Goal: Check status: Check status

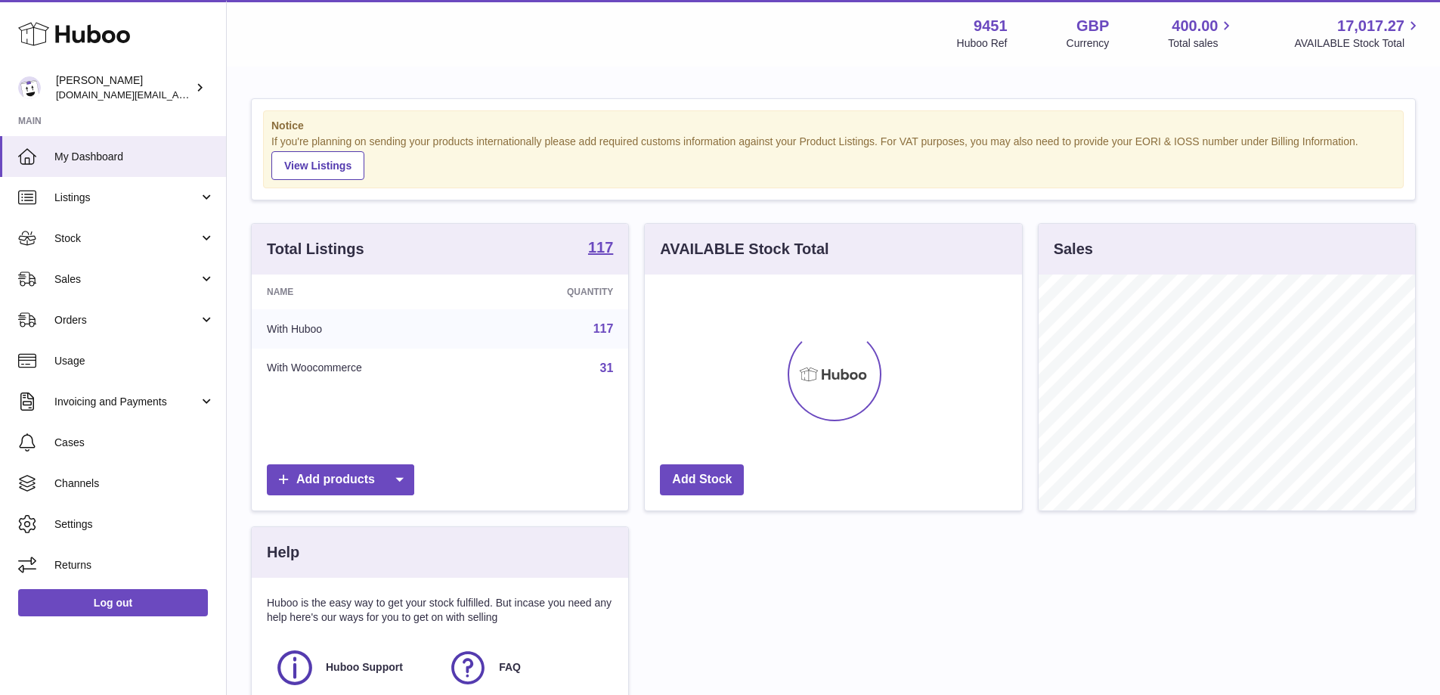
scroll to position [236, 377]
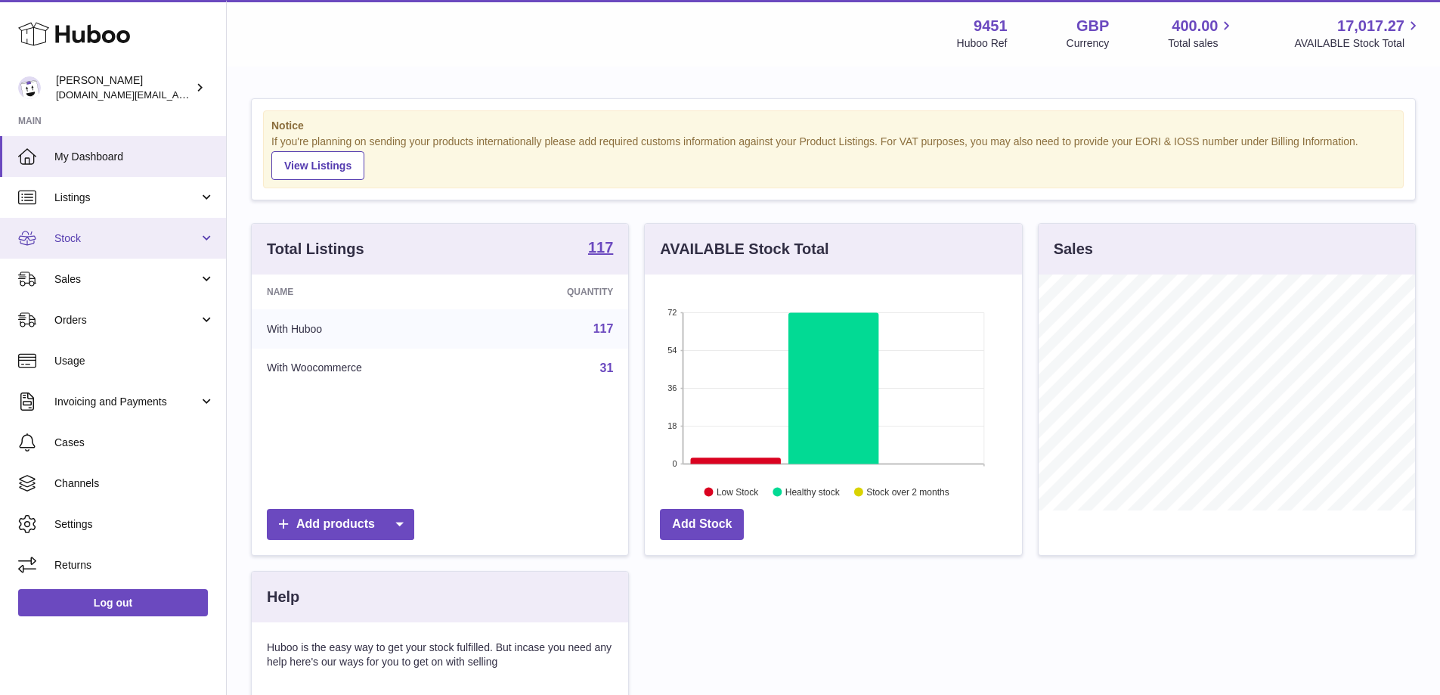
click at [119, 253] on link "Stock" at bounding box center [113, 238] width 226 height 41
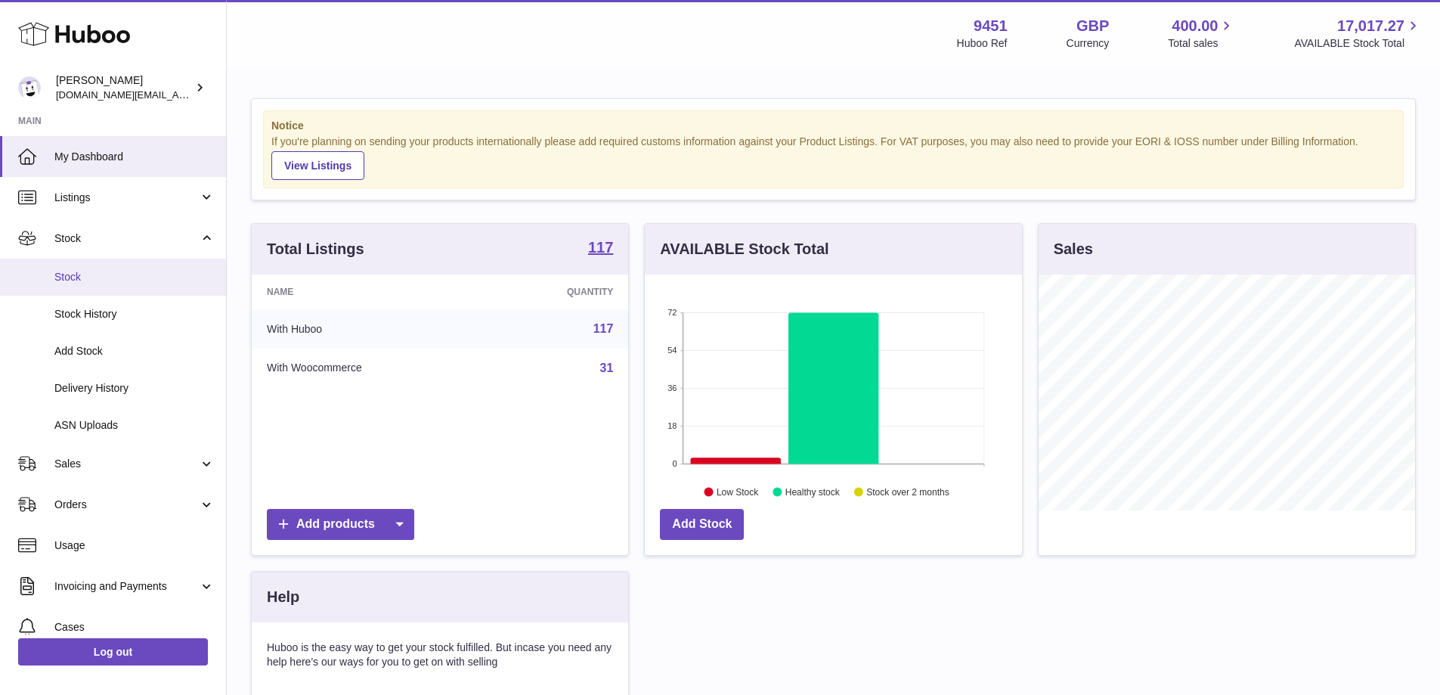
click at [98, 287] on link "Stock" at bounding box center [113, 277] width 226 height 37
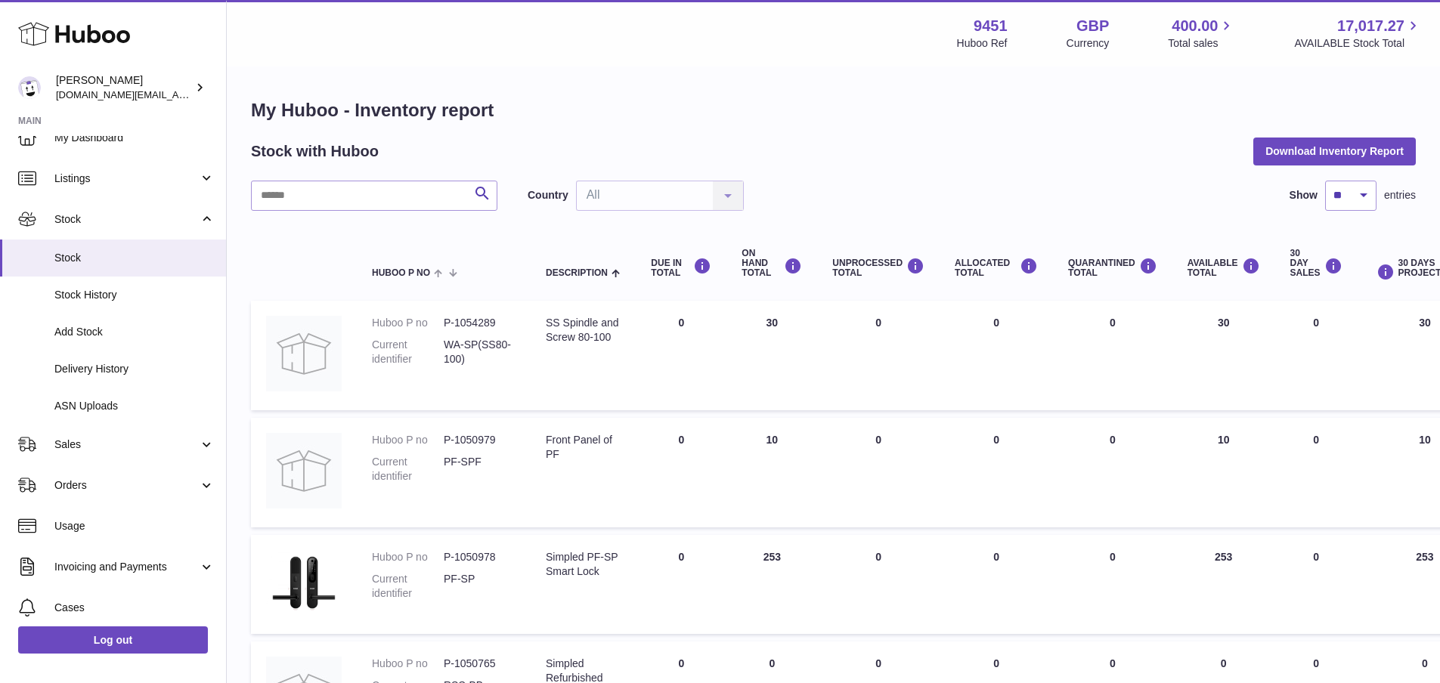
scroll to position [17, 0]
click at [122, 293] on span "Stock History" at bounding box center [134, 297] width 160 height 14
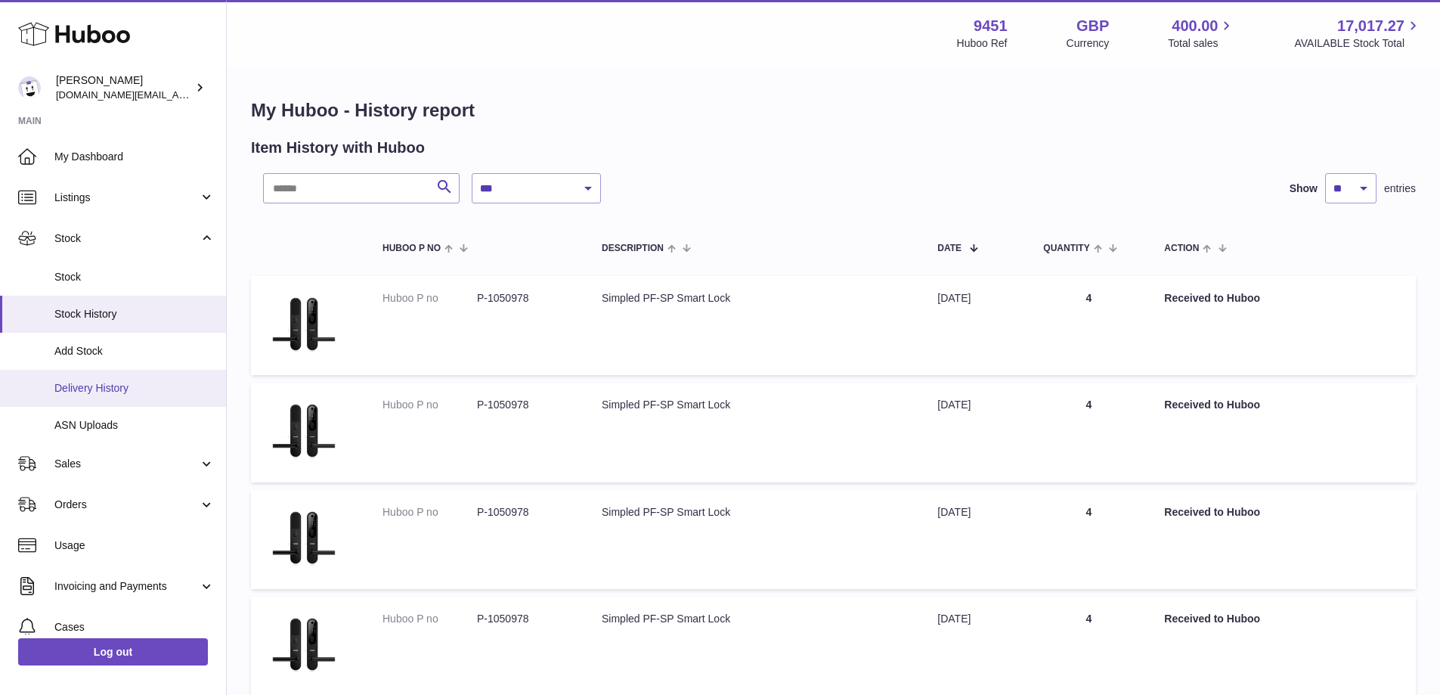
click at [136, 389] on span "Delivery History" at bounding box center [134, 388] width 160 height 14
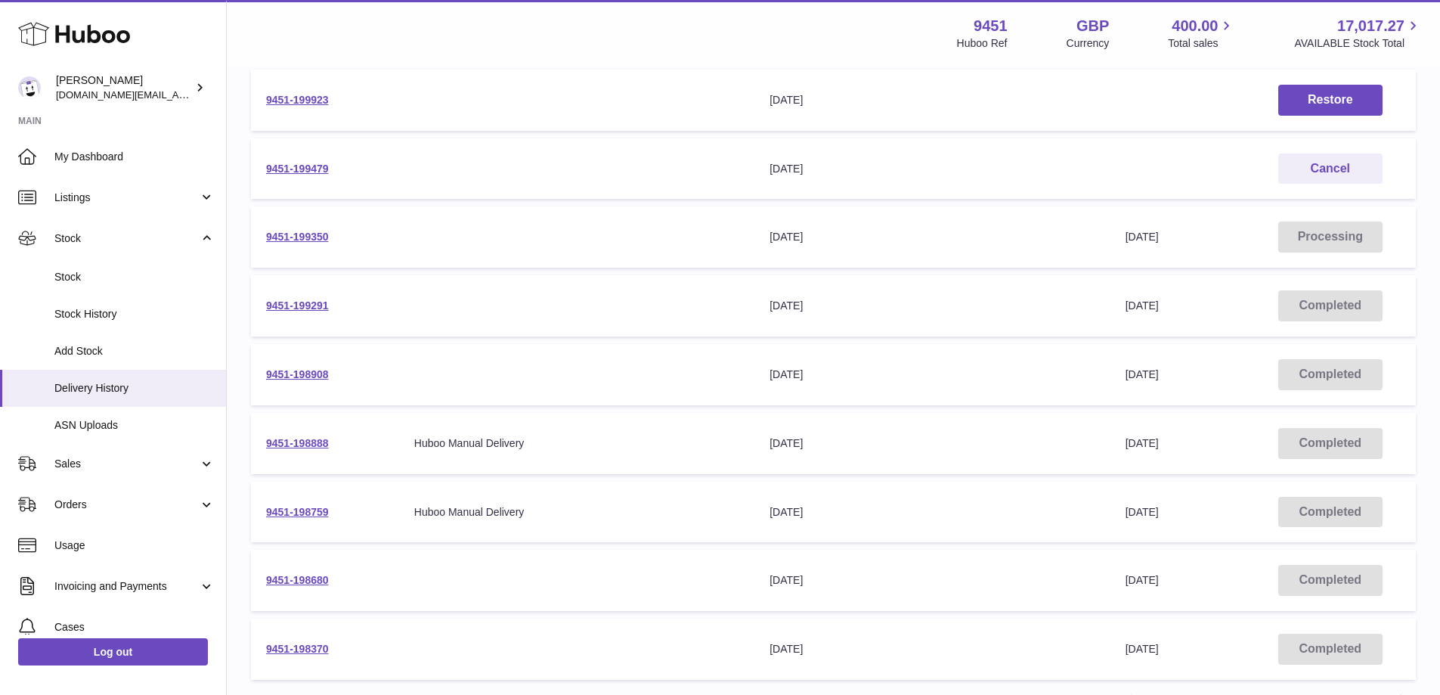
scroll to position [307, 0]
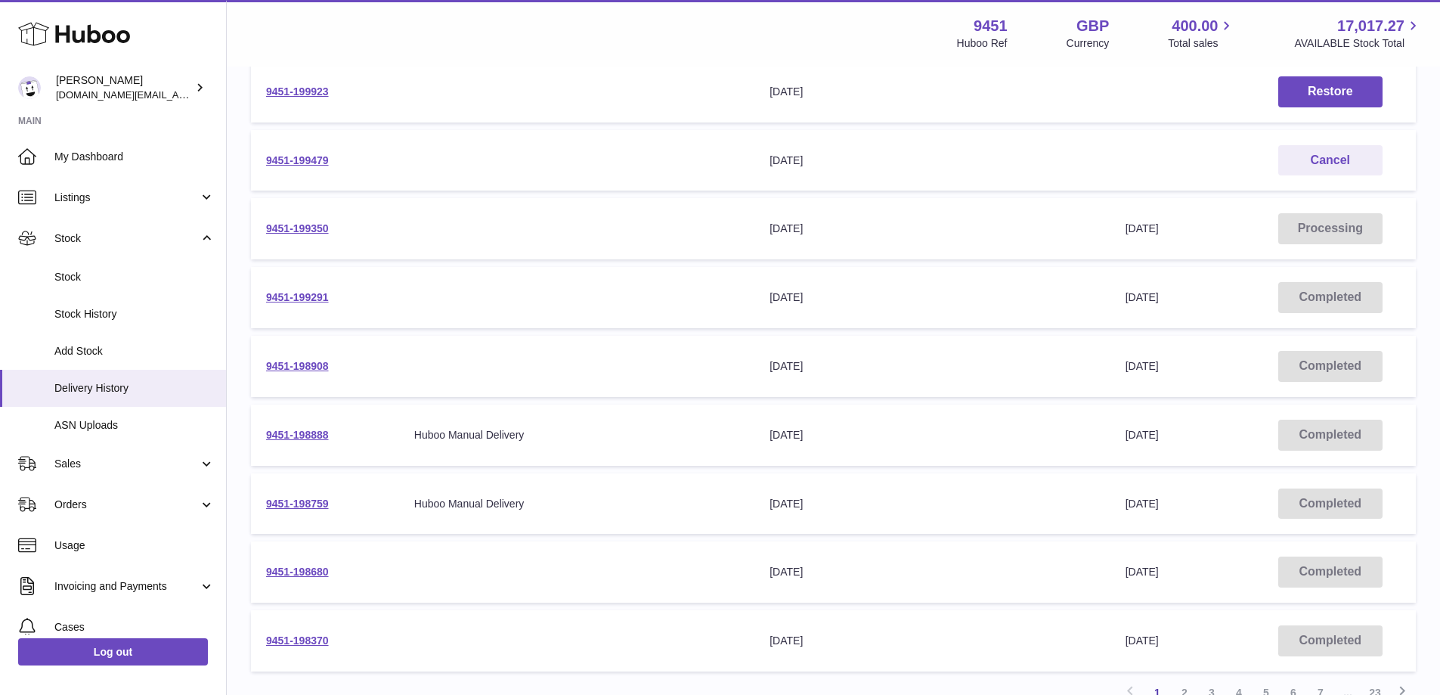
drag, startPoint x: 1439, startPoint y: 426, endPoint x: 1451, endPoint y: 497, distance: 72.7
click at [1440, 388] on html ".st0{fill:#141414;}" at bounding box center [720, 40] width 1440 height 695
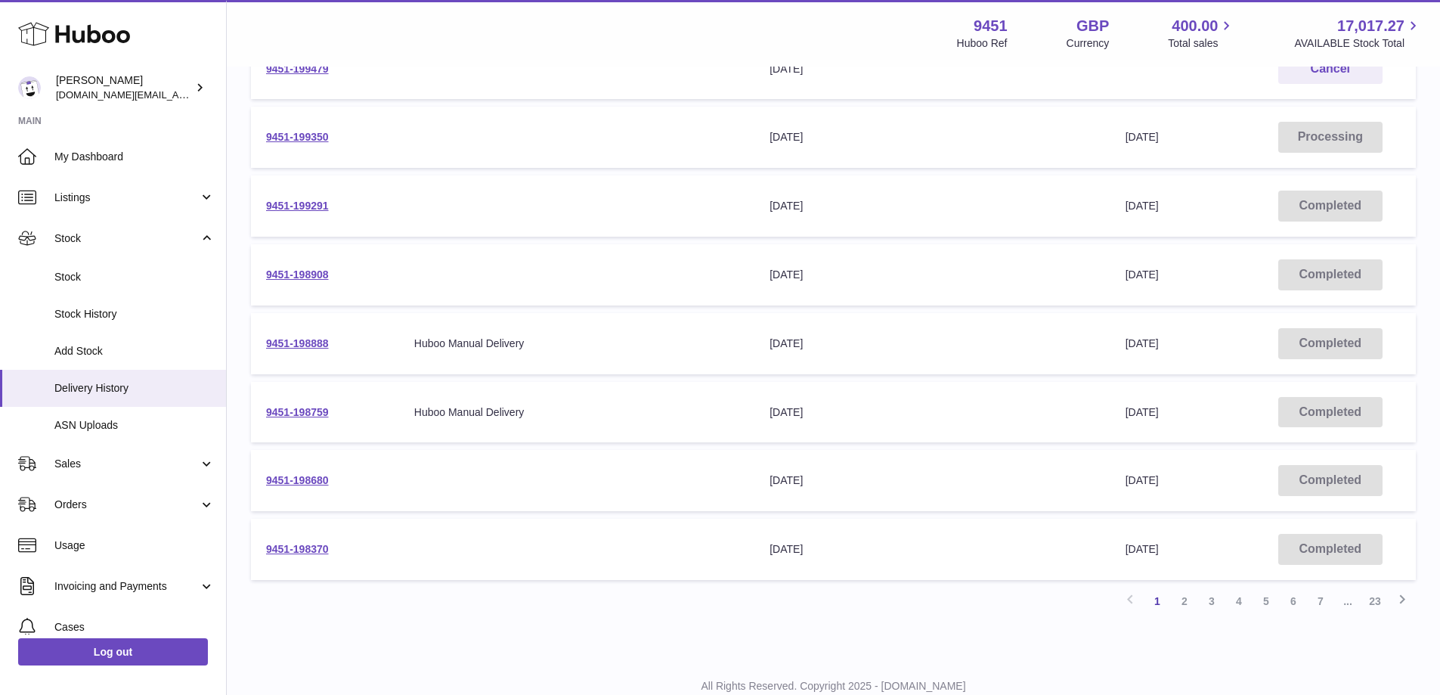
scroll to position [409, 0]
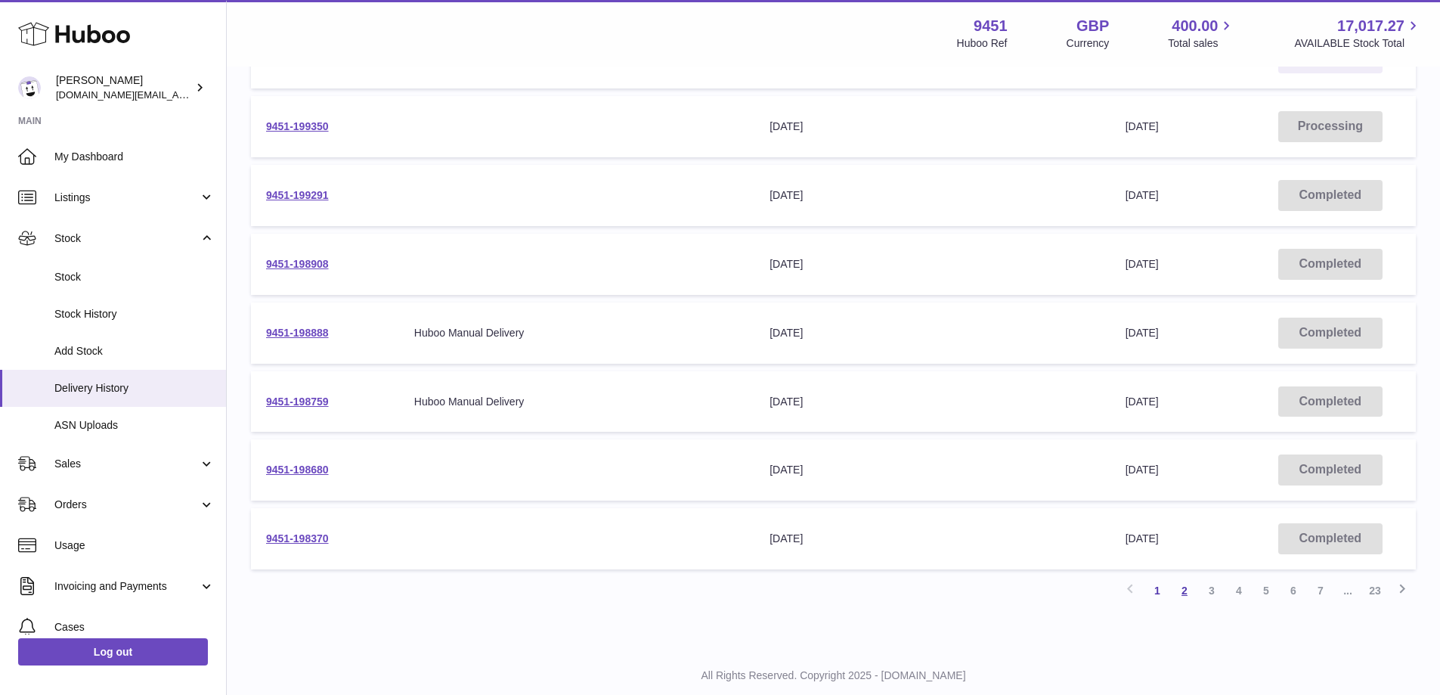
click at [1186, 590] on link "2" at bounding box center [1184, 590] width 27 height 27
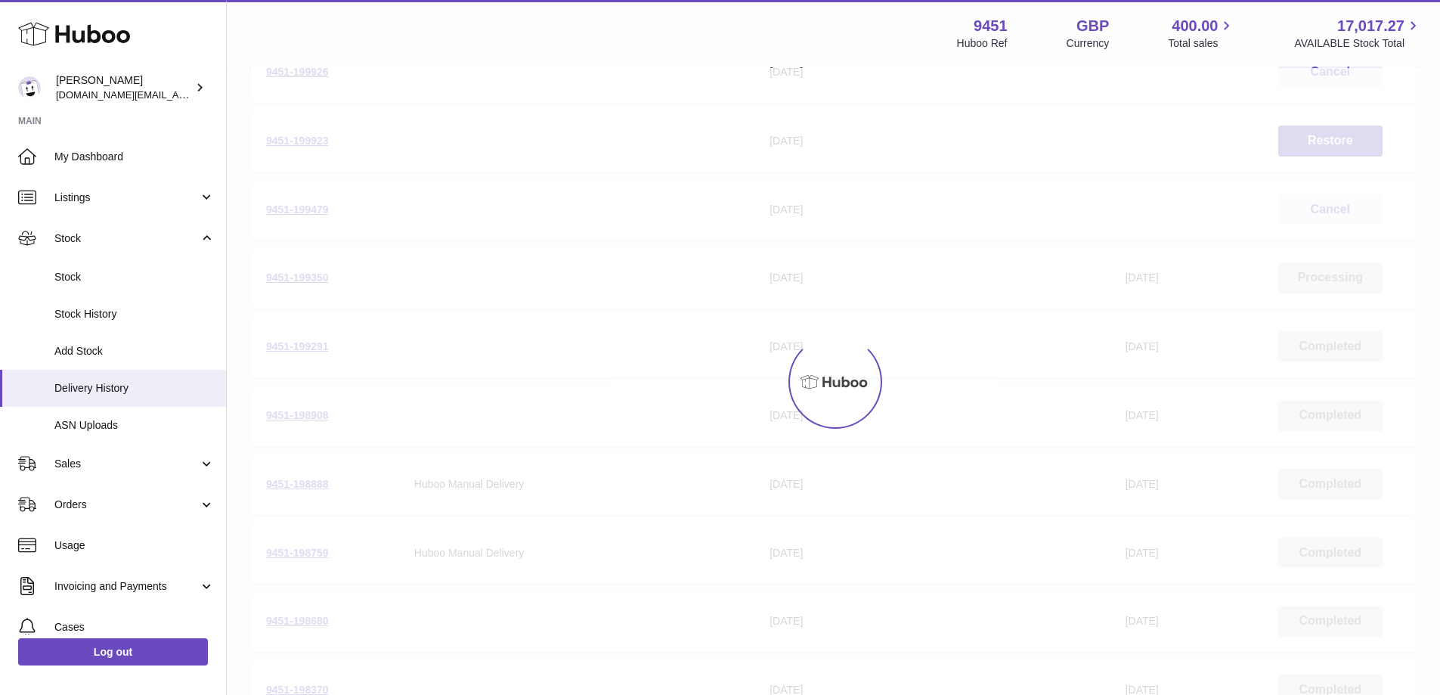
scroll to position [68, 0]
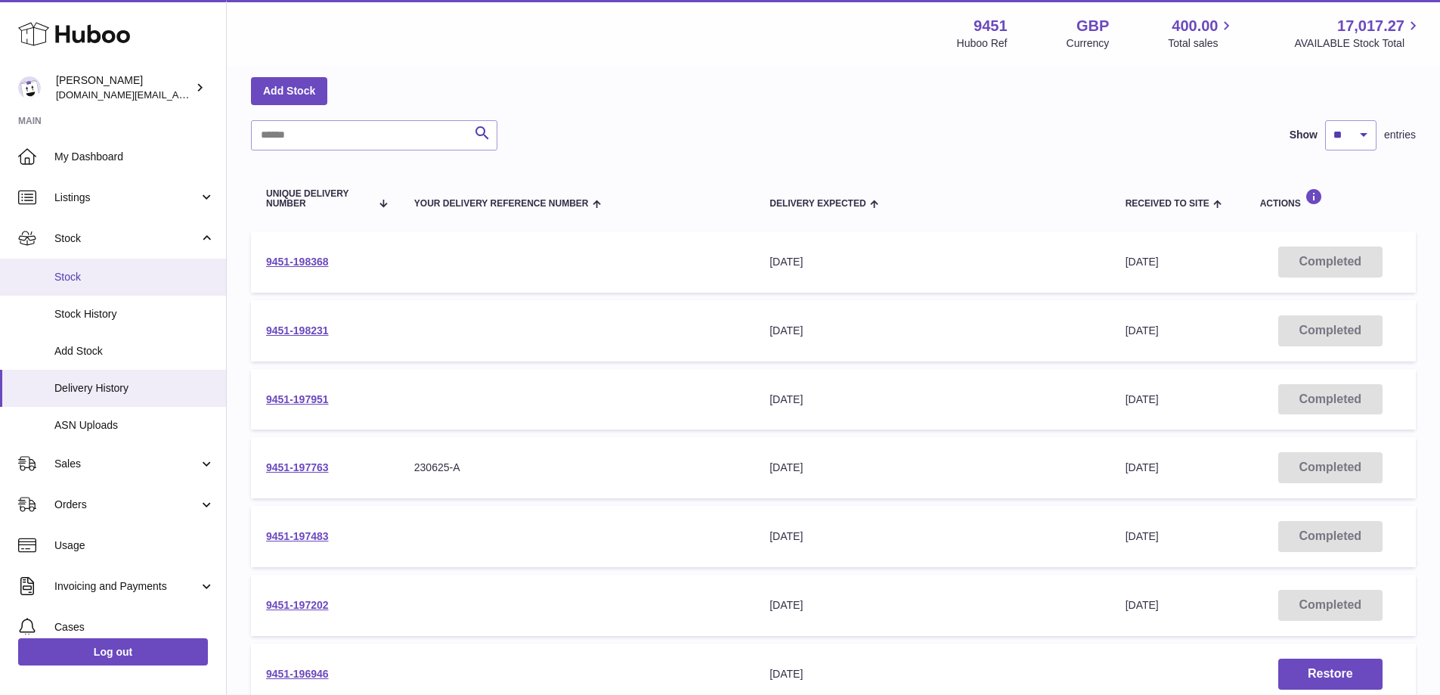
click at [99, 284] on link "Stock" at bounding box center [113, 277] width 226 height 37
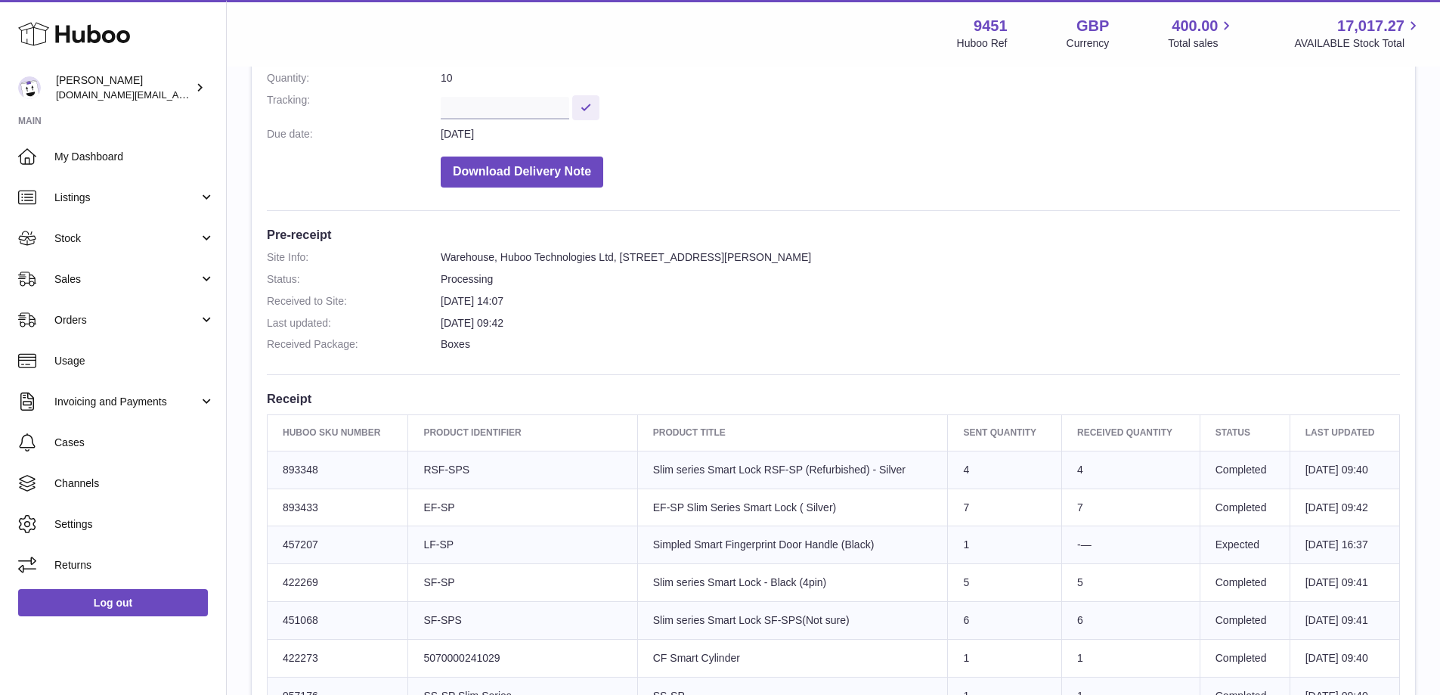
scroll to position [252, 0]
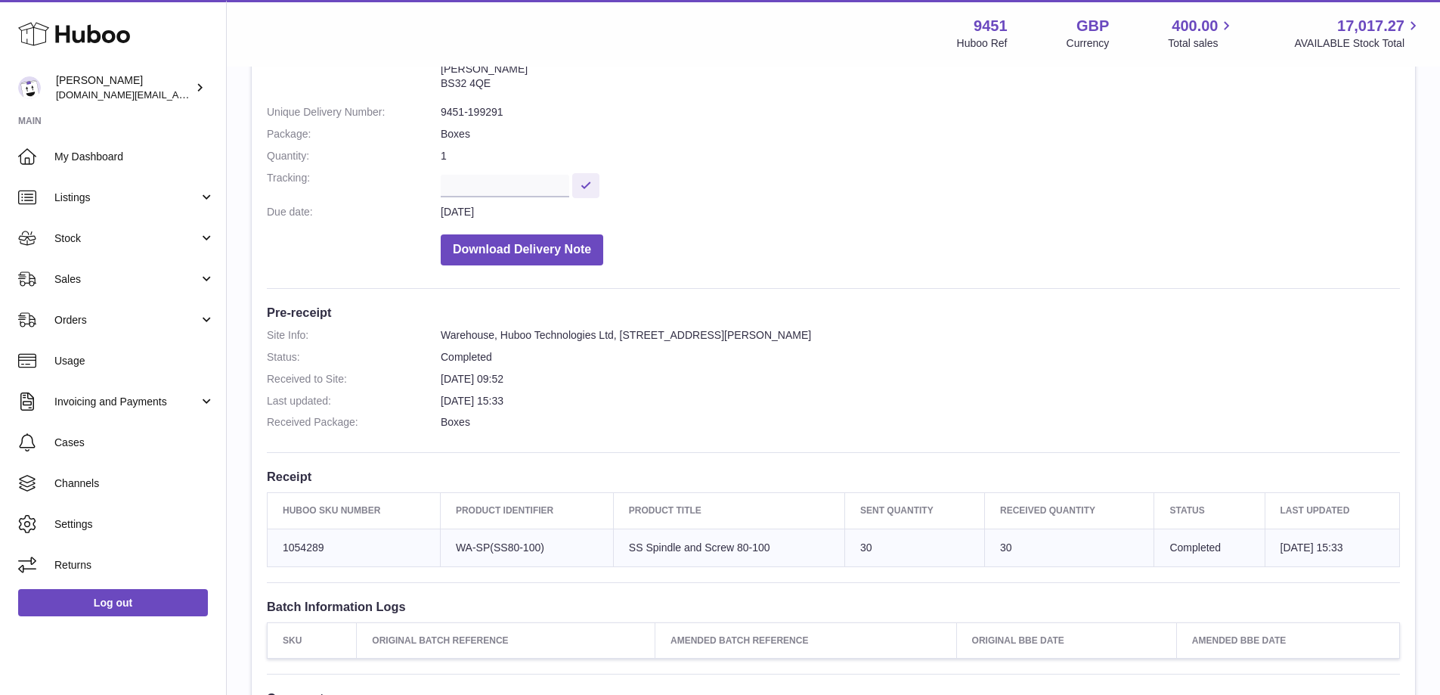
scroll to position [190, 0]
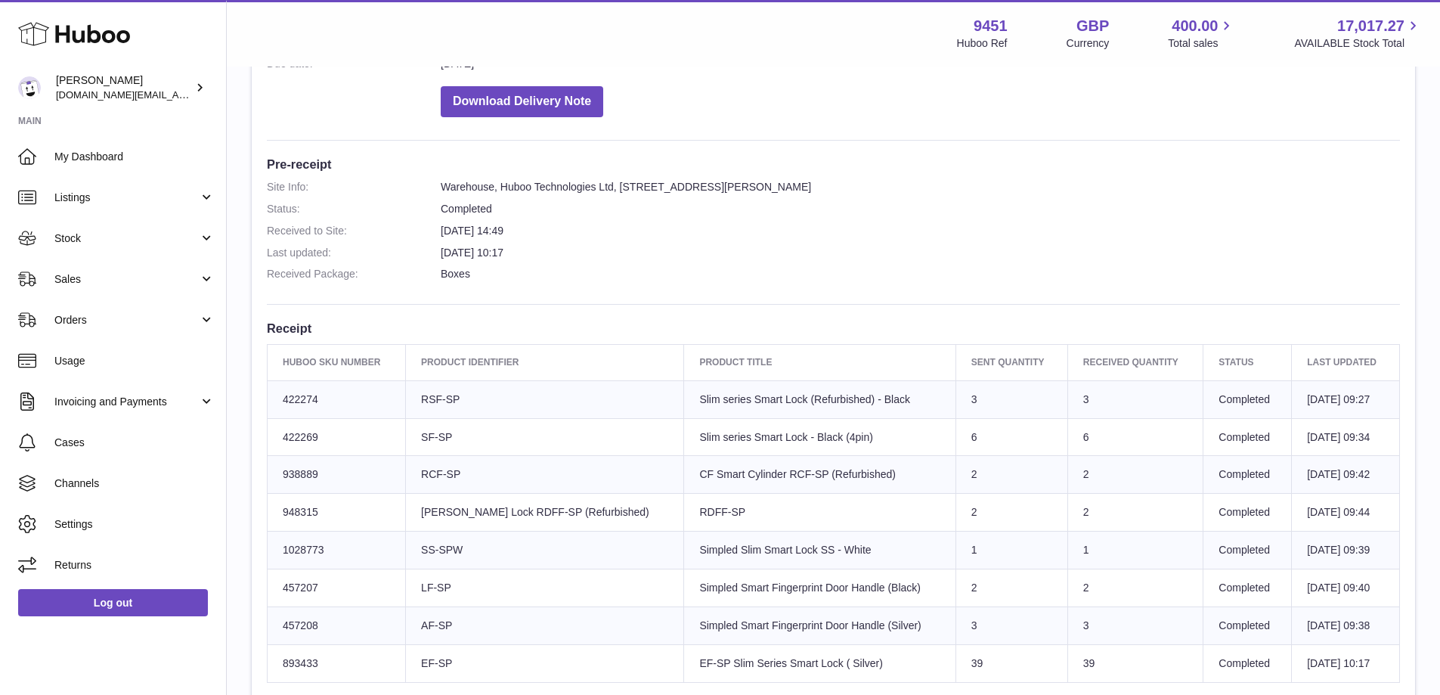
scroll to position [326, 0]
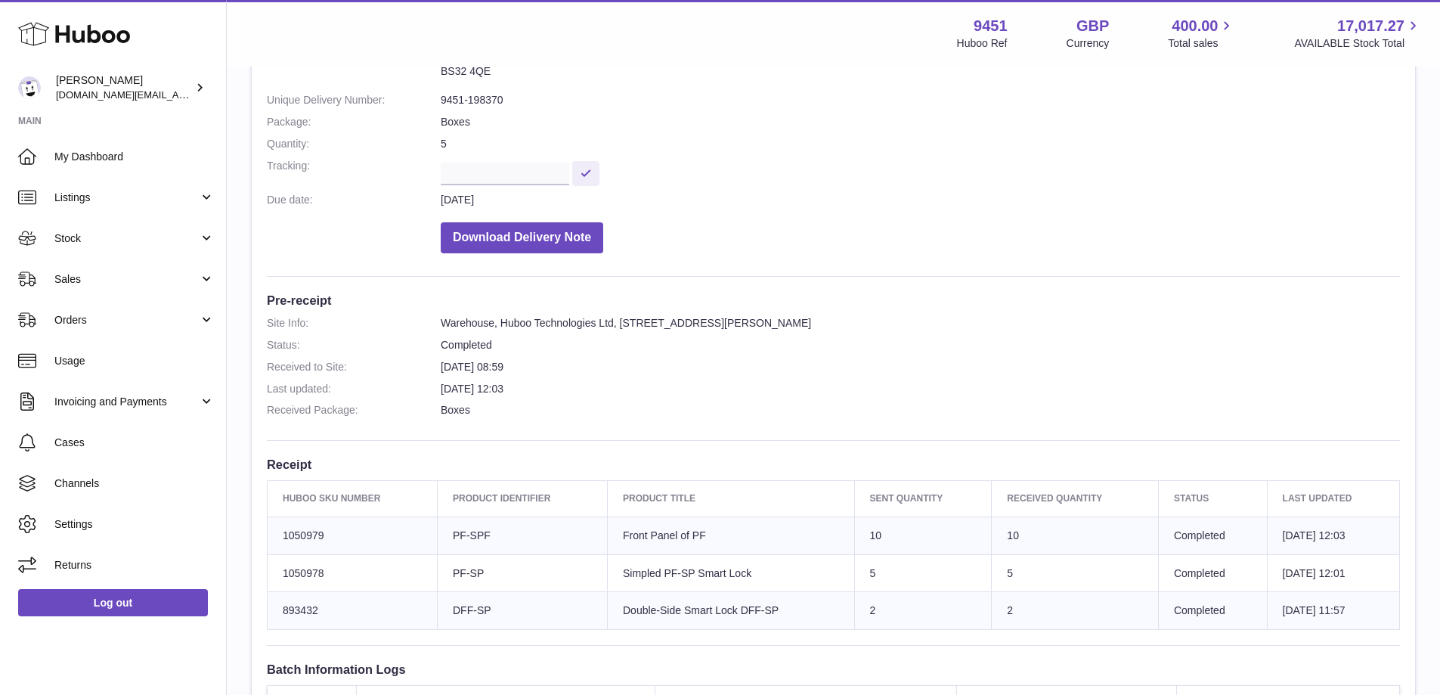
scroll to position [178, 0]
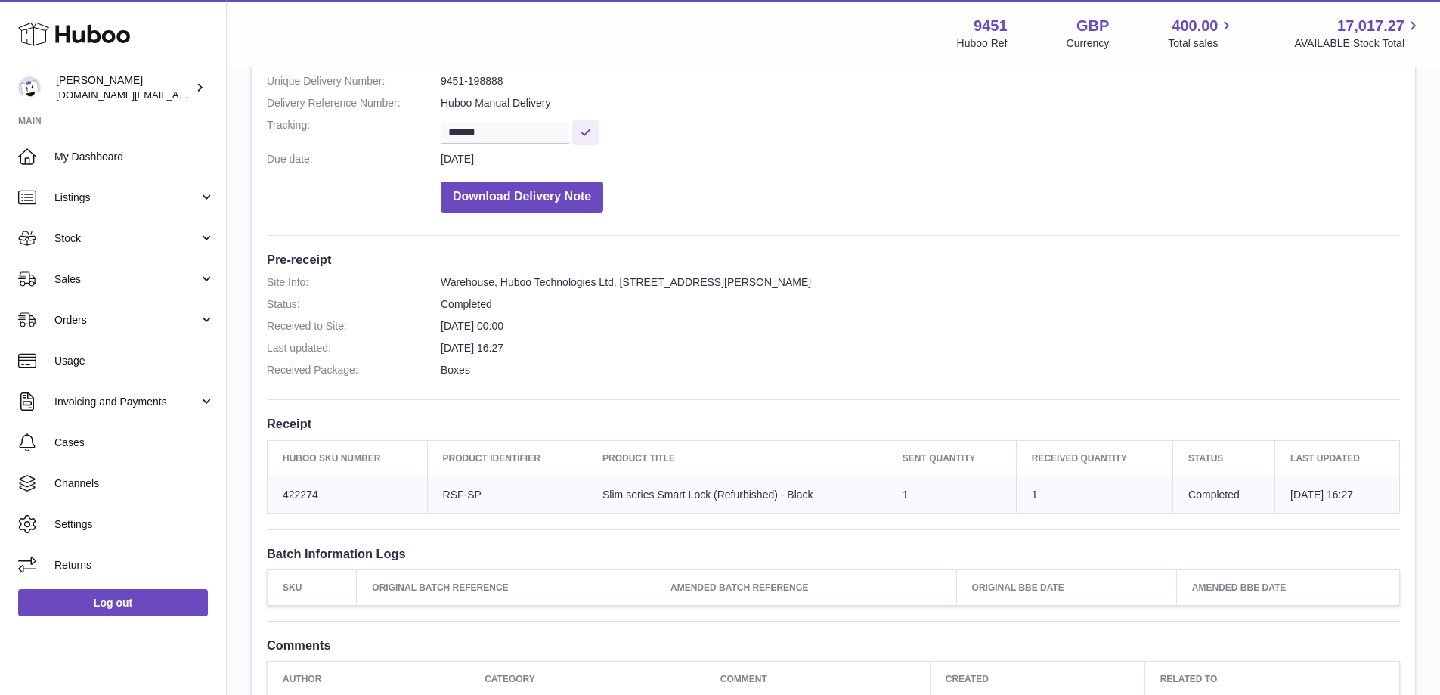
scroll to position [187, 0]
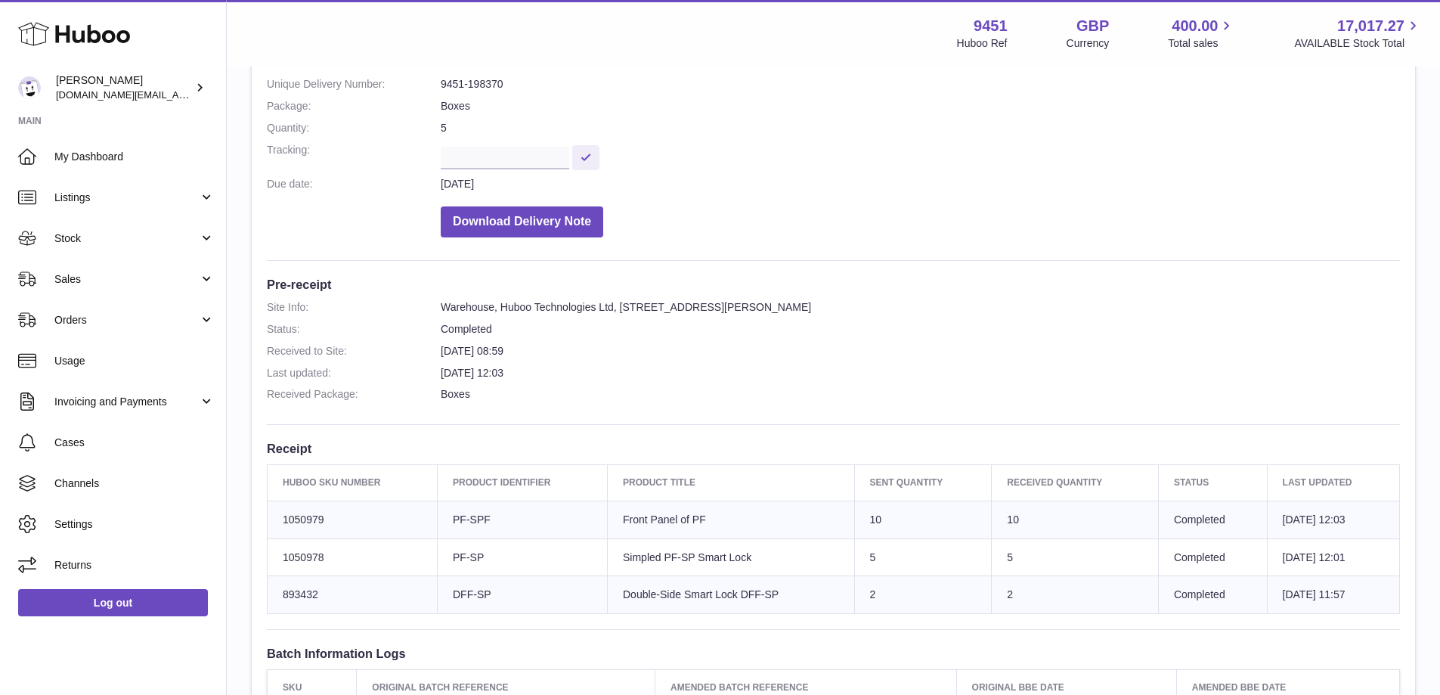
scroll to position [219, 0]
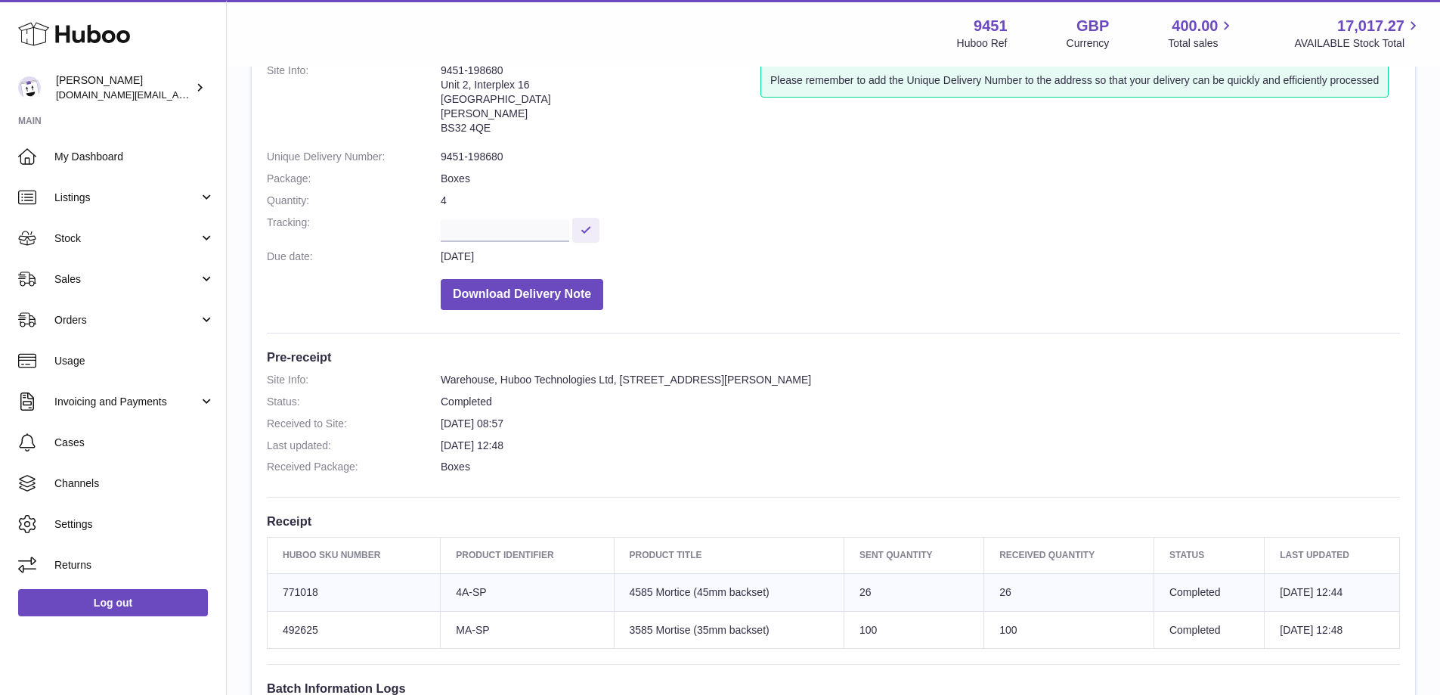
scroll to position [116, 0]
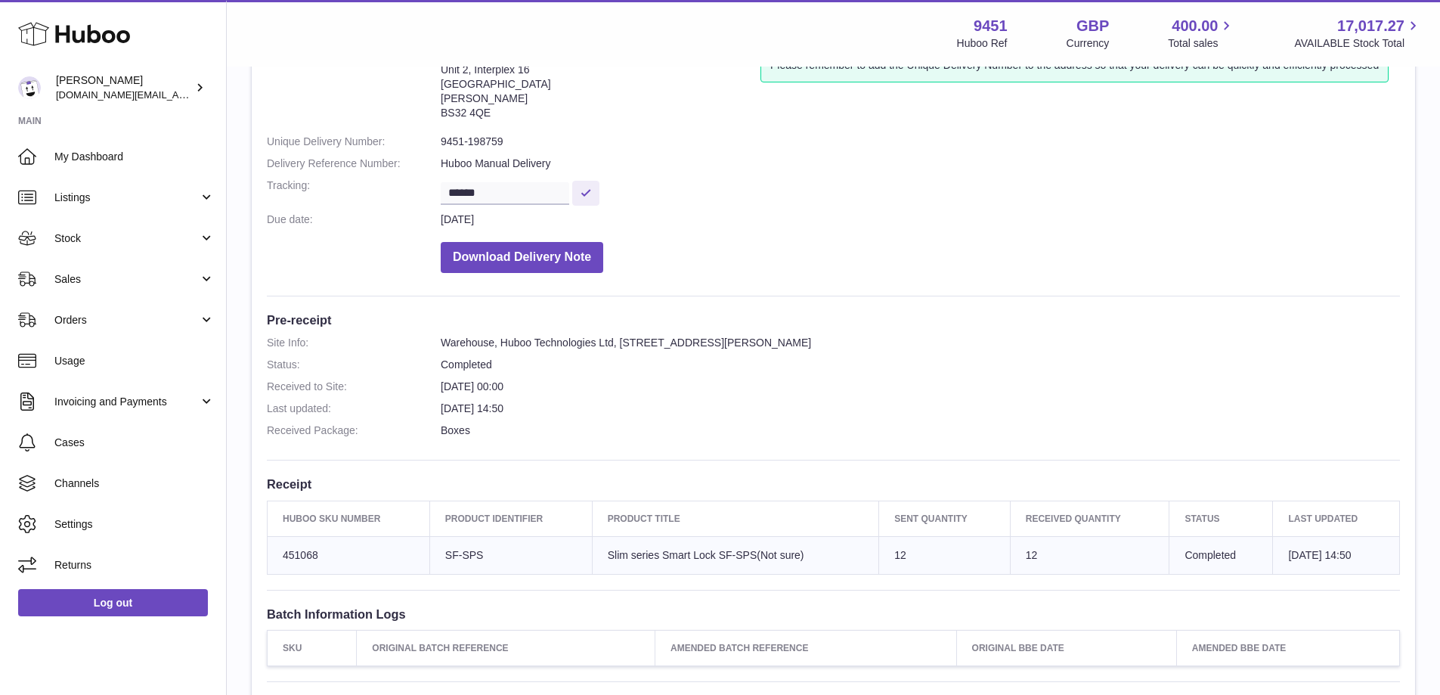
scroll to position [129, 0]
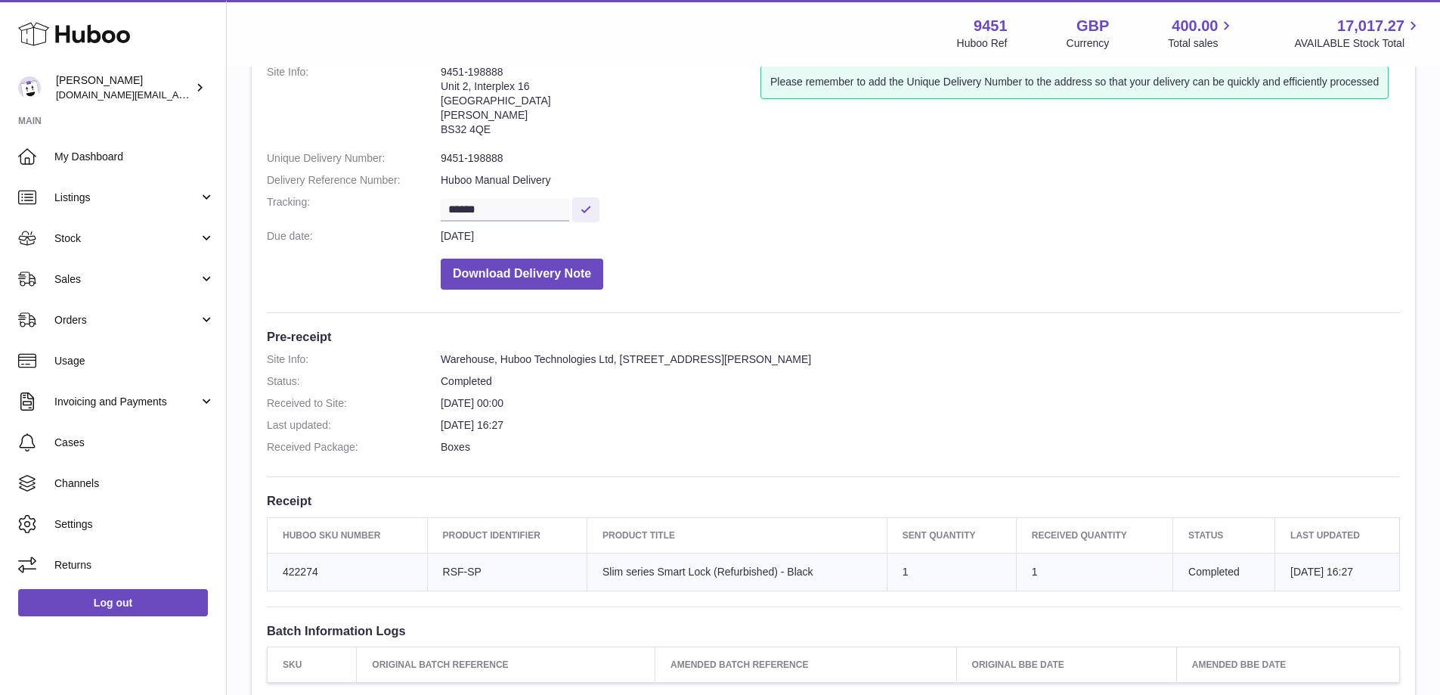
scroll to position [105, 0]
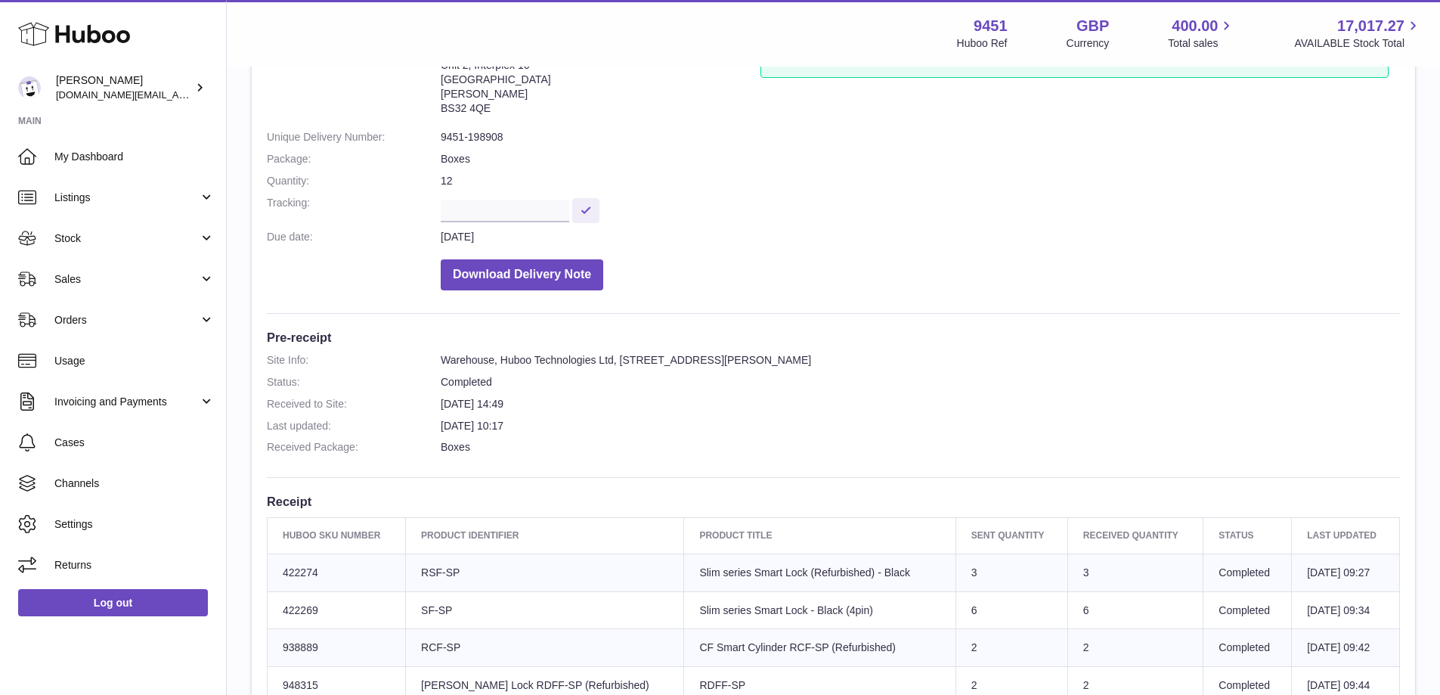
scroll to position [237, 0]
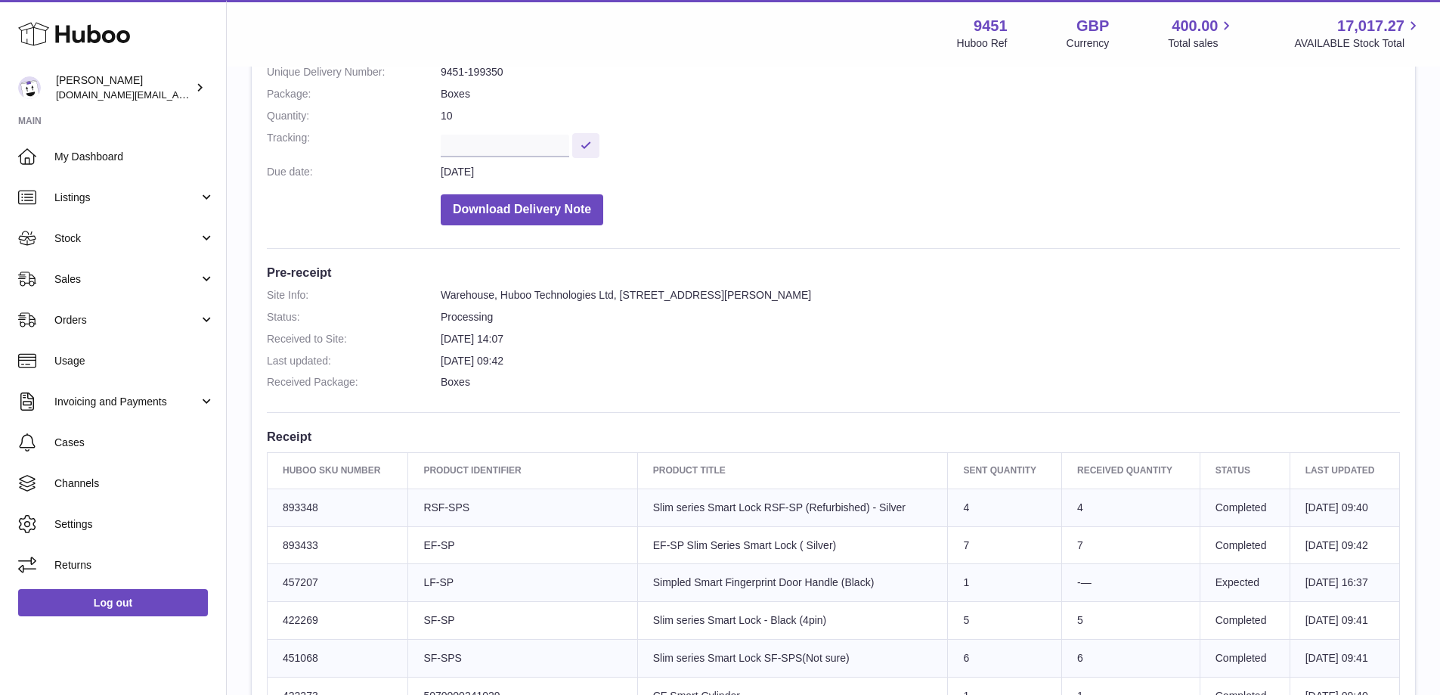
scroll to position [206, 0]
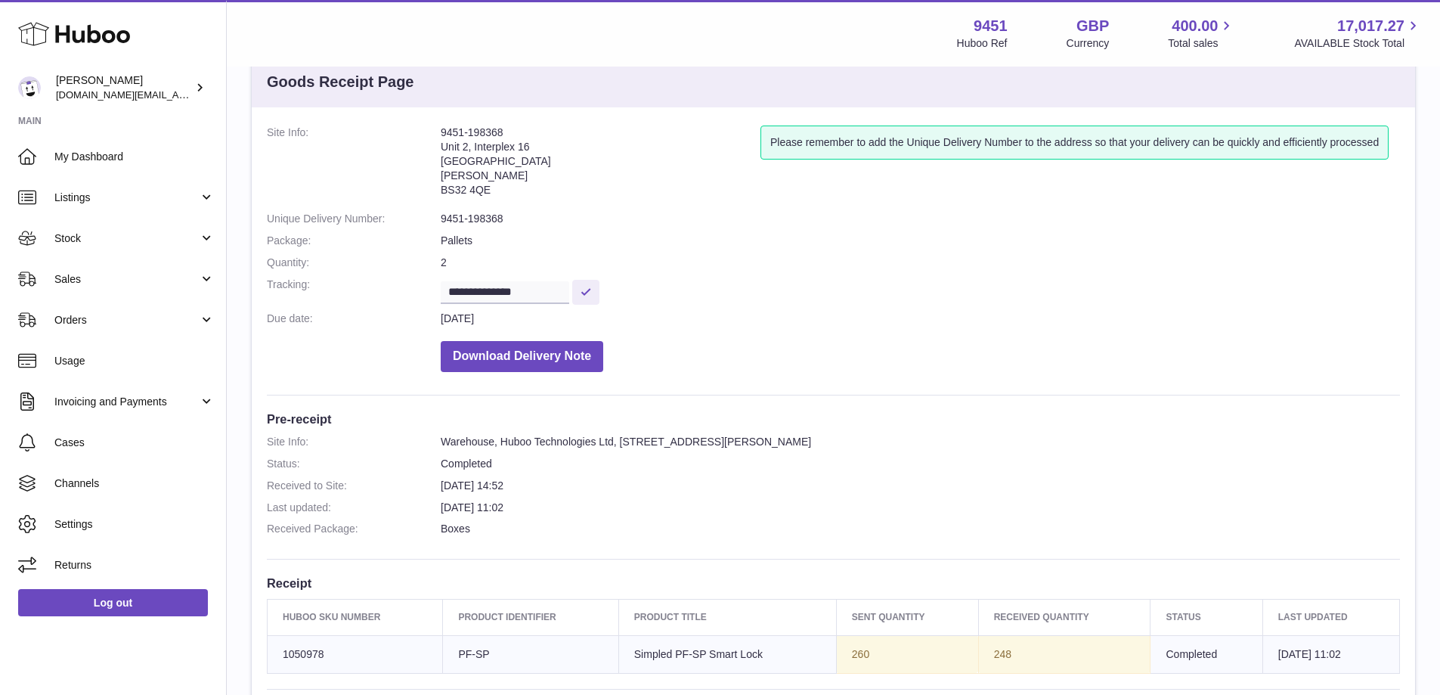
scroll to position [27, 0]
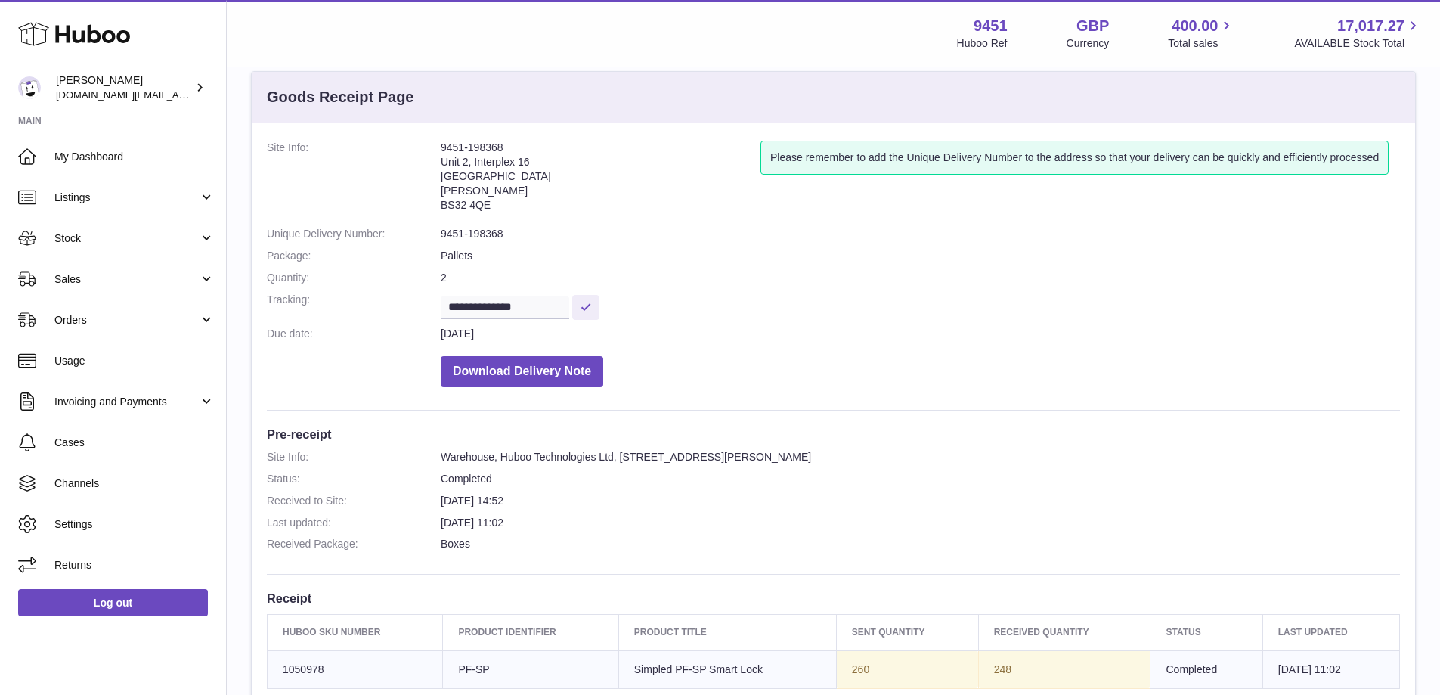
drag, startPoint x: 494, startPoint y: 203, endPoint x: 441, endPoint y: 149, distance: 76.4
click at [441, 149] on address "9451-198368 [STREET_ADDRESS][PERSON_NAME]" at bounding box center [601, 180] width 320 height 79
click at [539, 190] on address "9451-198368 [STREET_ADDRESS][PERSON_NAME]" at bounding box center [601, 180] width 320 height 79
drag, startPoint x: 488, startPoint y: 209, endPoint x: 442, endPoint y: 163, distance: 65.8
click at [442, 163] on address "9451-198368 [STREET_ADDRESS][PERSON_NAME]" at bounding box center [601, 180] width 320 height 79
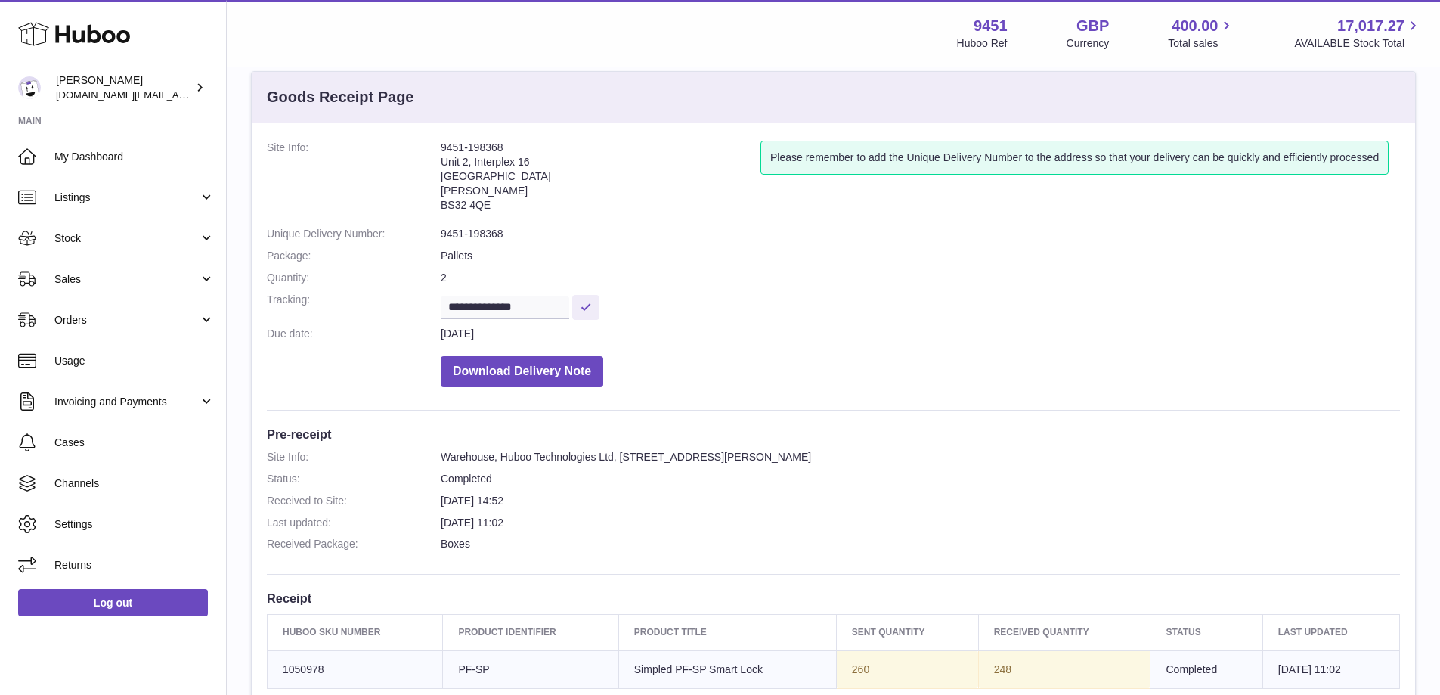
copy address "[STREET_ADDRESS][PERSON_NAME]"
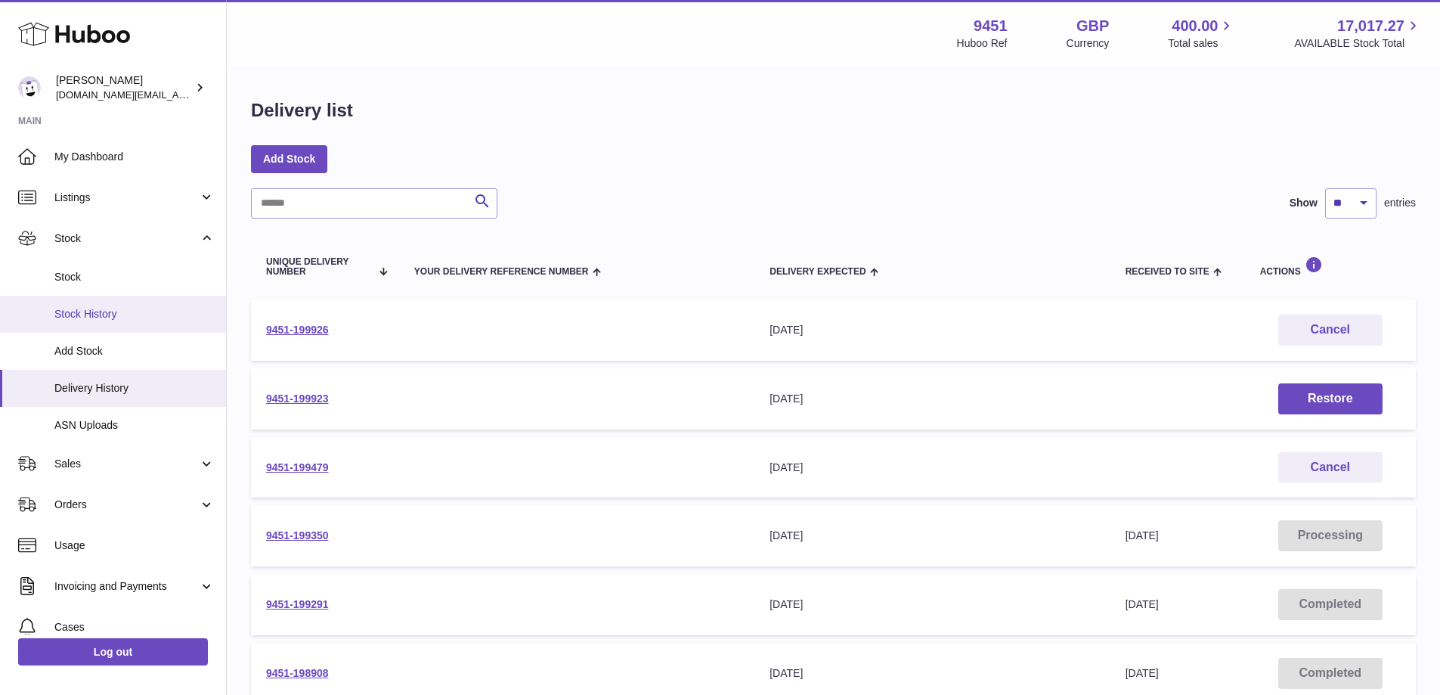
click at [122, 321] on link "Stock History" at bounding box center [113, 314] width 226 height 37
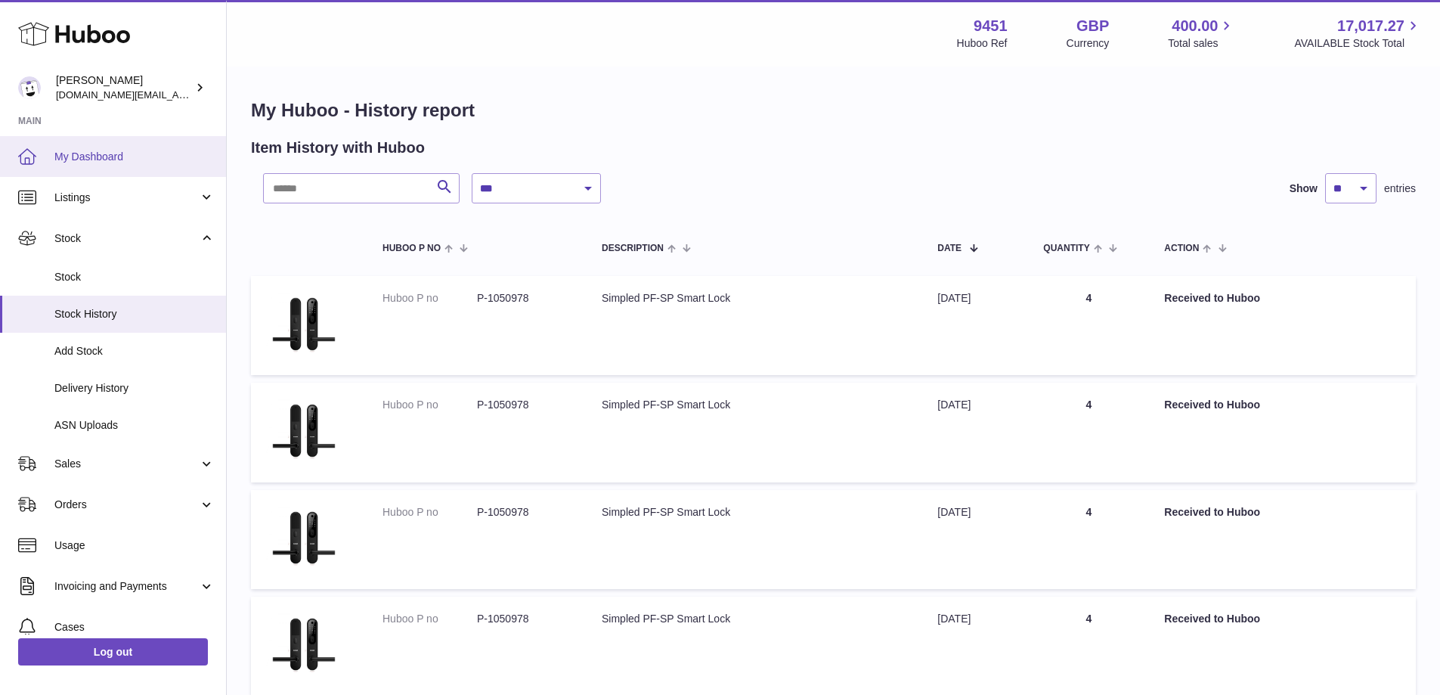
click at [97, 162] on span "My Dashboard" at bounding box center [134, 157] width 160 height 14
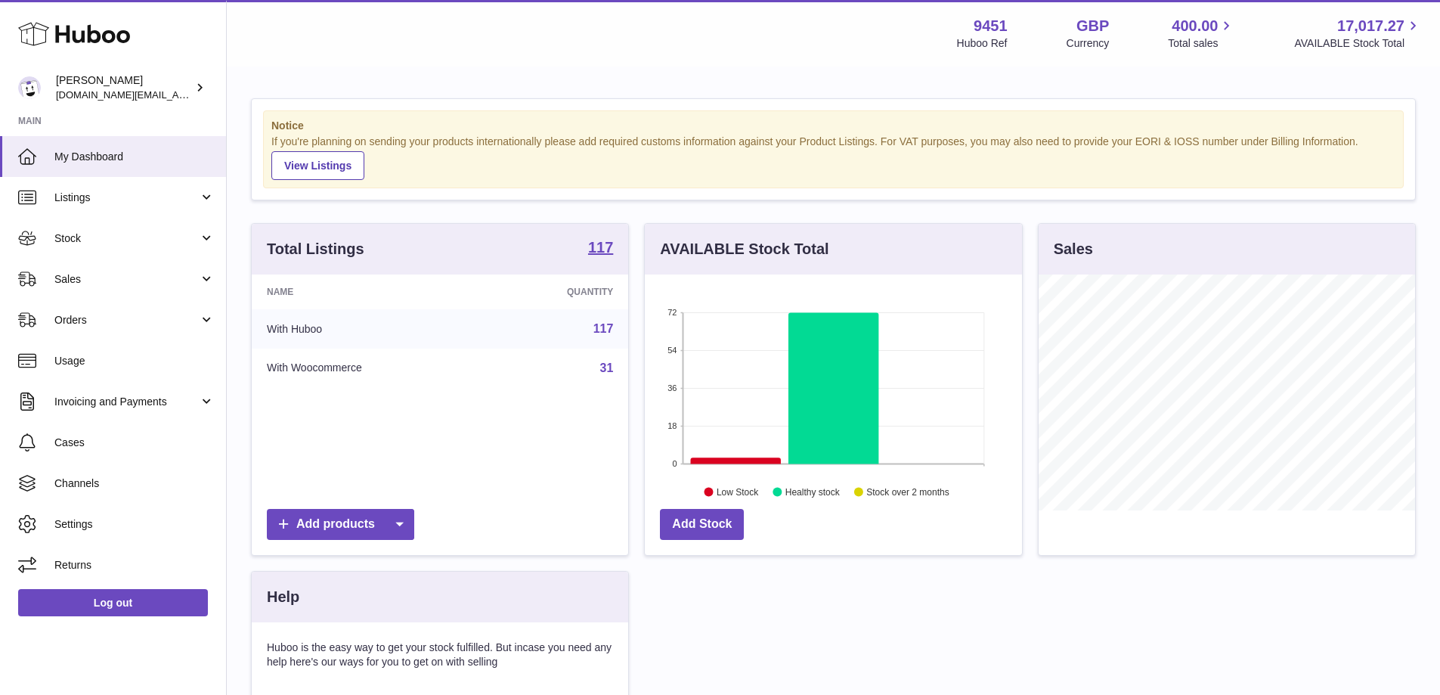
scroll to position [236, 377]
click at [182, 236] on span "Stock" at bounding box center [126, 238] width 144 height 14
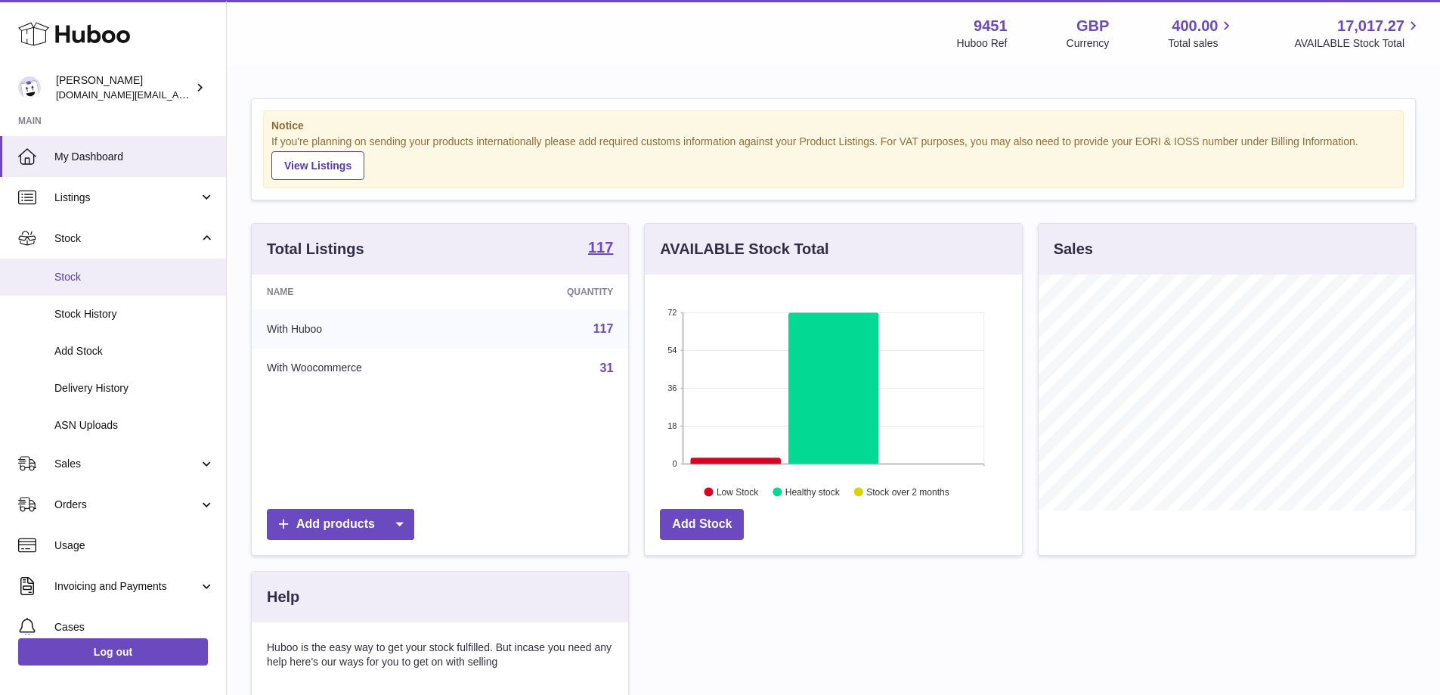
click at [140, 274] on span "Stock" at bounding box center [134, 277] width 160 height 14
